Goal: Navigation & Orientation: Find specific page/section

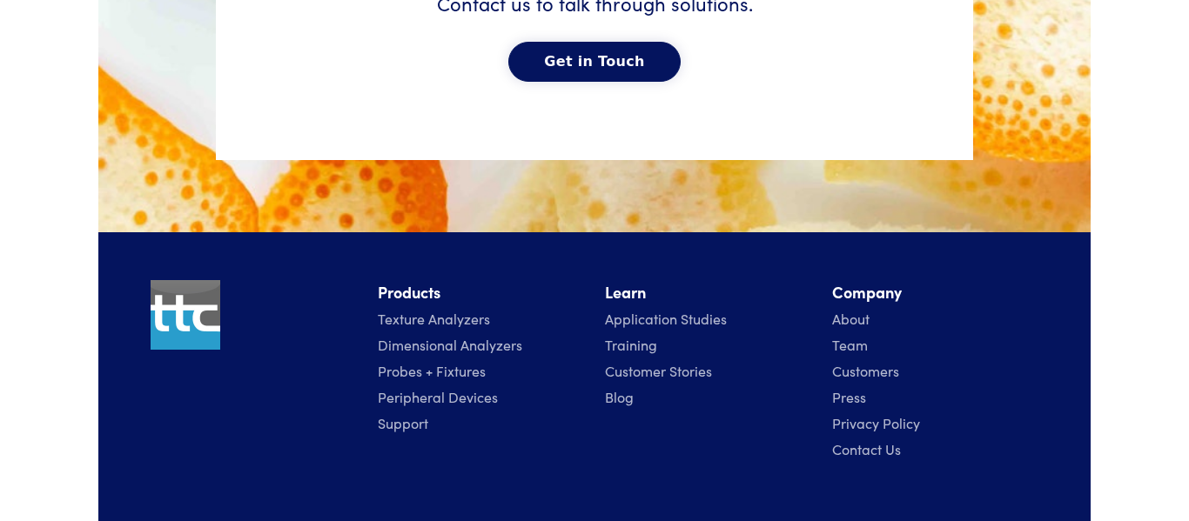
scroll to position [8955, 0]
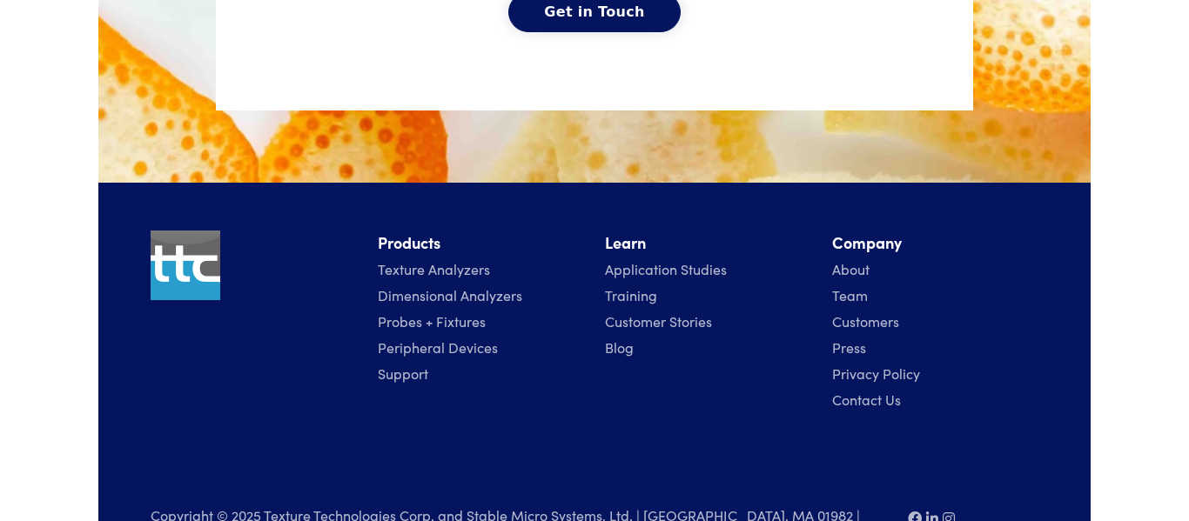
click at [857, 259] on link "About" at bounding box center [850, 268] width 37 height 19
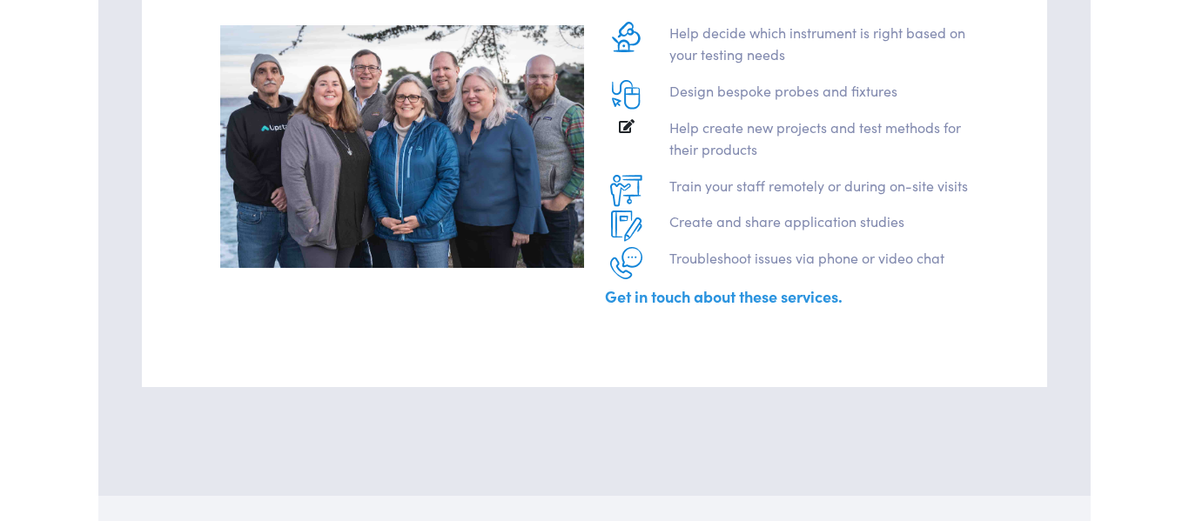
scroll to position [1452, 0]
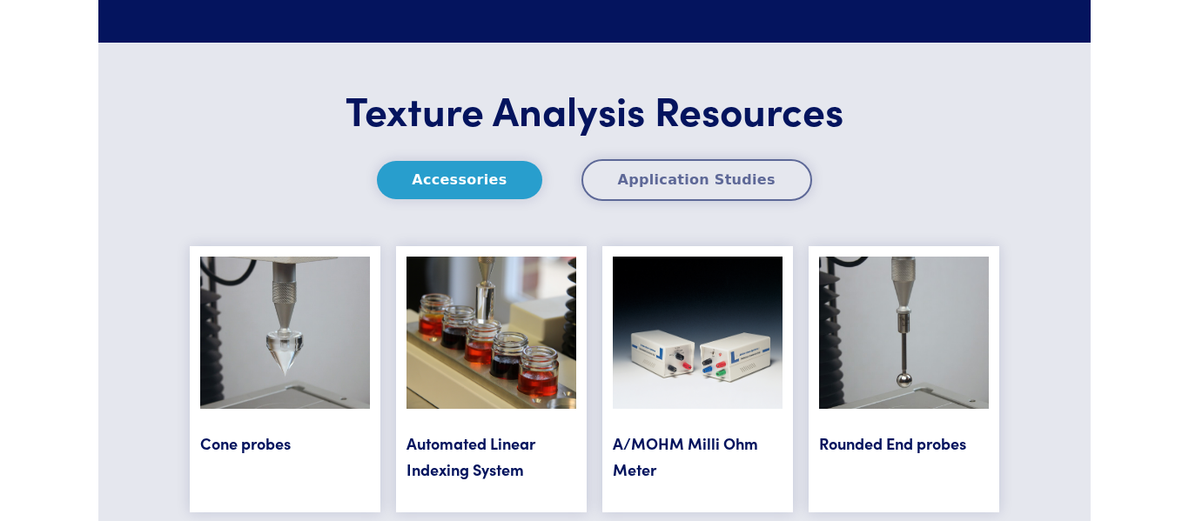
scroll to position [8858, 0]
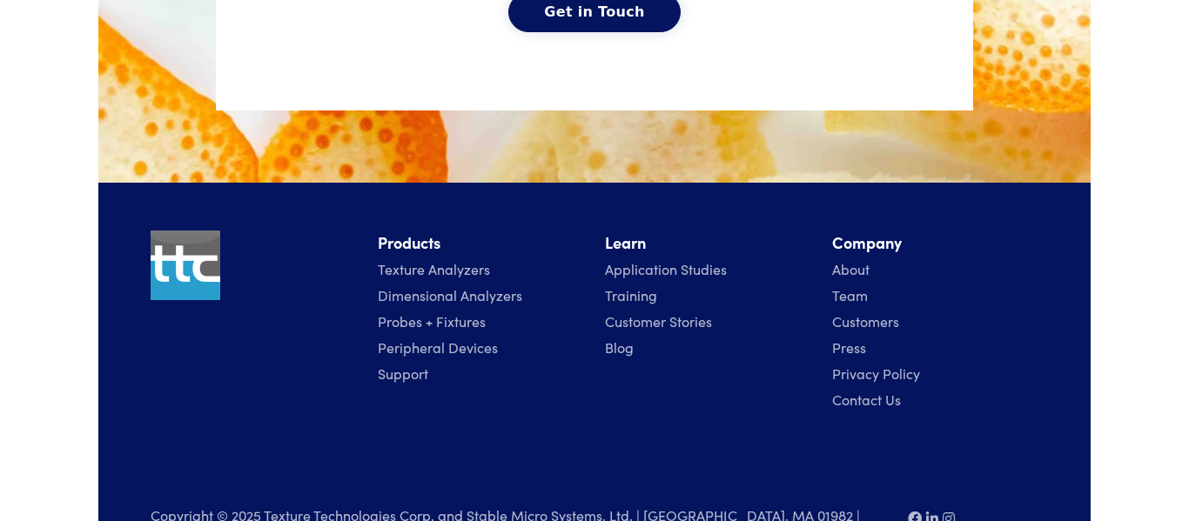
click at [839, 259] on link "About" at bounding box center [850, 268] width 37 height 19
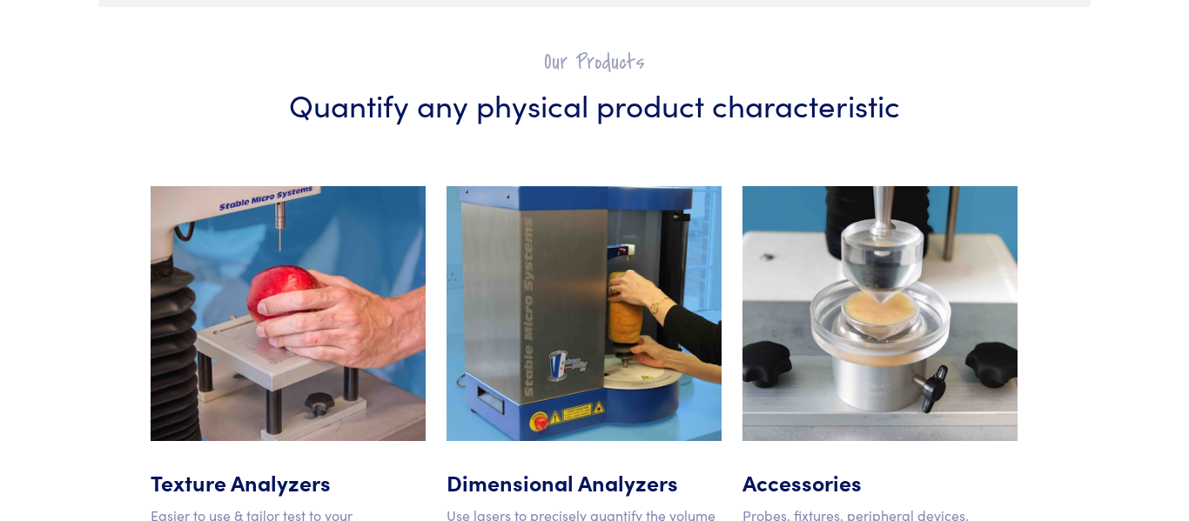
scroll to position [2721, 0]
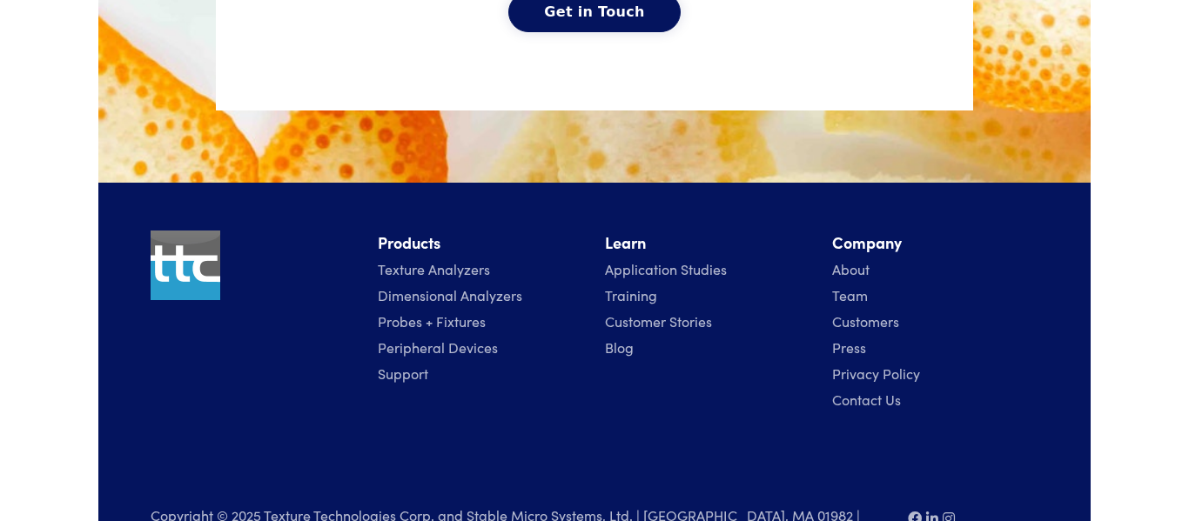
scroll to position [8858, 0]
click at [852, 285] on link "Team" at bounding box center [850, 294] width 36 height 19
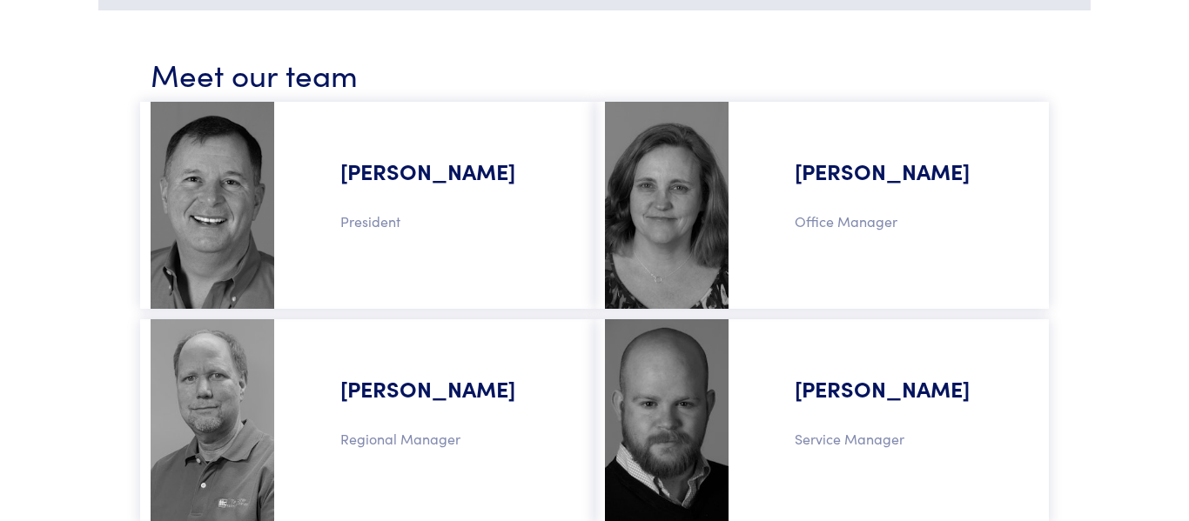
scroll to position [1023, 0]
